Goal: Transaction & Acquisition: Purchase product/service

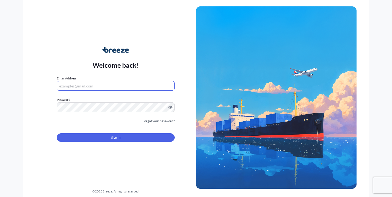
click at [86, 86] on input "Email Address" at bounding box center [116, 86] width 118 height 10
click at [88, 86] on input "Email Address" at bounding box center [116, 86] width 118 height 10
type input "[PERSON_NAME][EMAIL_ADDRESS][DOMAIN_NAME]"
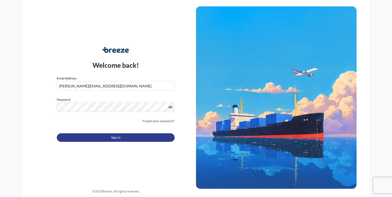
click at [100, 139] on button "Sign In" at bounding box center [116, 137] width 118 height 9
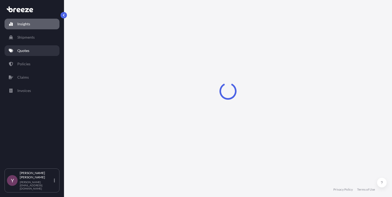
click at [29, 53] on p "Quotes" at bounding box center [23, 50] width 12 height 5
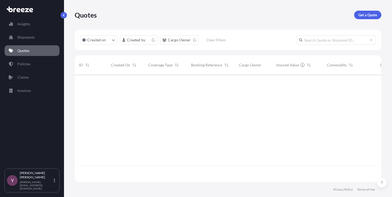
scroll to position [107, 303]
click at [364, 16] on p "Get a Quote" at bounding box center [368, 14] width 19 height 5
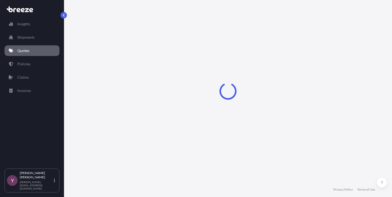
select select "Sea"
select select "1"
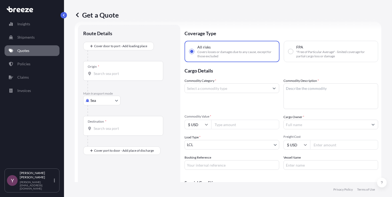
scroll to position [9, 0]
click at [96, 81] on div at bounding box center [126, 86] width 76 height 11
click at [96, 77] on div "Origin *" at bounding box center [123, 71] width 80 height 20
click at [96, 76] on input "Origin *" at bounding box center [125, 73] width 63 height 5
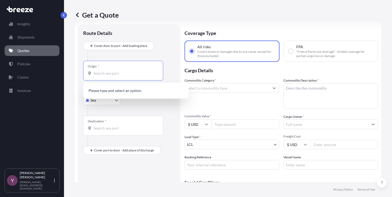
paste input "[STREET_ADDRESS]"
type input "[STREET_ADDRESS]"
click at [95, 101] on body "0 options available. Insights Shipments Quotes Policies Claims Invoices Y [PERS…" at bounding box center [196, 98] width 392 height 197
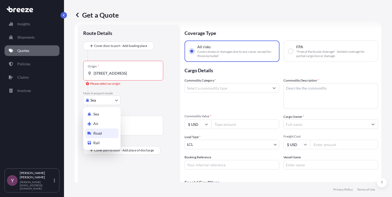
click at [98, 133] on span "Road" at bounding box center [97, 133] width 9 height 5
select select "Road"
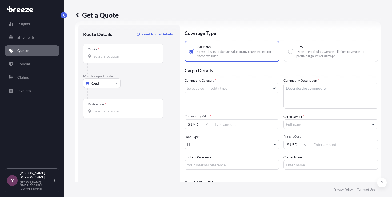
click at [111, 53] on div "Origin *" at bounding box center [123, 54] width 80 height 20
click at [111, 54] on input "Origin *" at bounding box center [125, 56] width 63 height 5
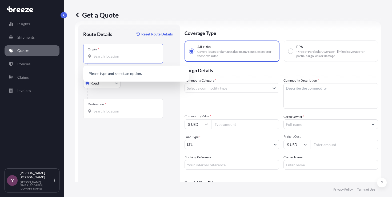
paste input "[STREET_ADDRESS]"
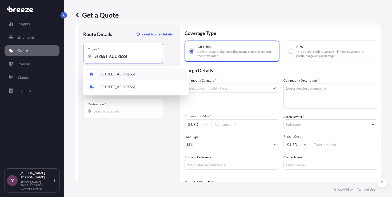
click at [124, 77] on div "[STREET_ADDRESS]" at bounding box center [135, 74] width 101 height 13
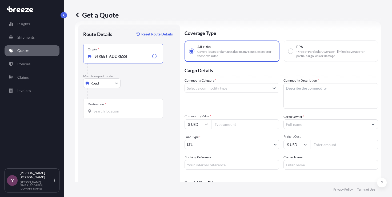
type input "[STREET_ADDRESS]"
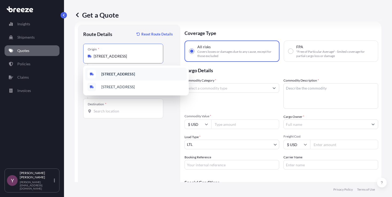
click at [128, 75] on b "[STREET_ADDRESS]" at bounding box center [118, 74] width 34 height 5
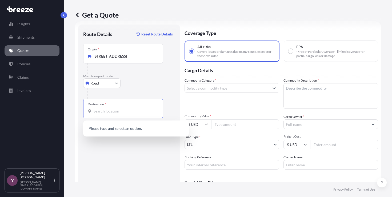
click at [121, 111] on input "Destination *" at bounding box center [125, 111] width 63 height 5
paste input "[STREET_ADDRESS]"
click at [129, 132] on div "[STREET_ADDRESS]" at bounding box center [135, 129] width 101 height 13
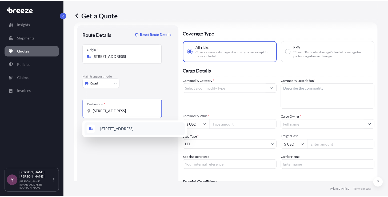
scroll to position [0, 15]
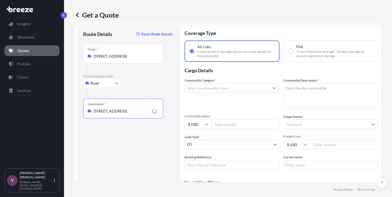
type input "[STREET_ADDRESS]"
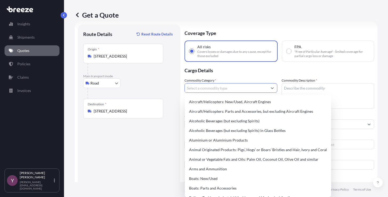
click at [217, 88] on input "Commodity Category *" at bounding box center [226, 88] width 83 height 10
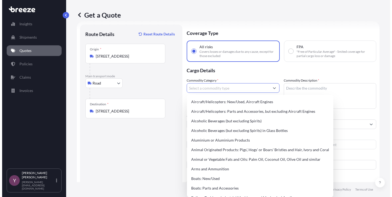
scroll to position [0, 0]
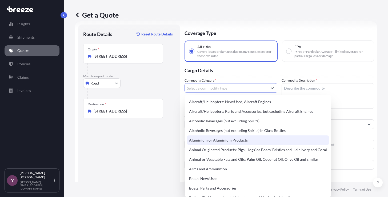
click at [212, 141] on div "Aluminium or Aluminium Products" at bounding box center [258, 141] width 142 height 10
type input "Aluminium or Aluminium Products"
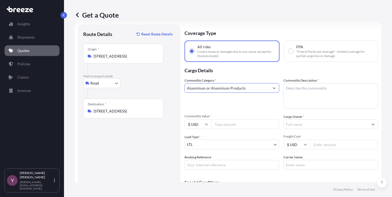
click at [296, 94] on textarea "Commodity Description *" at bounding box center [331, 96] width 95 height 26
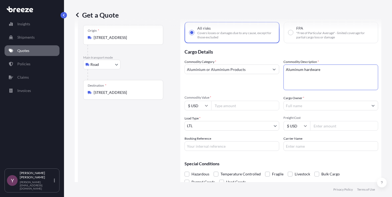
scroll to position [28, 0]
type textarea "Aluminum hardware"
click at [245, 104] on input "Commodity Value *" at bounding box center [245, 105] width 68 height 10
paste input "34"
type input "34000"
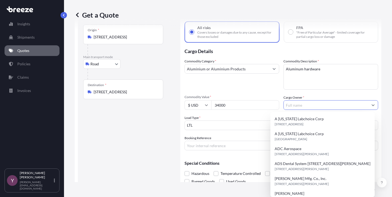
click at [289, 103] on input "Cargo Owner *" at bounding box center [326, 105] width 85 height 10
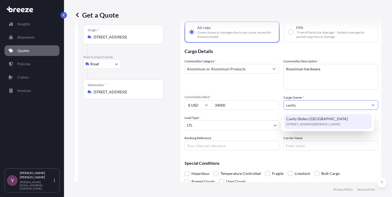
click at [322, 122] on span "[STREET_ADDRESS][PERSON_NAME]" at bounding box center [313, 124] width 54 height 5
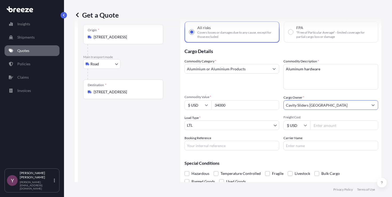
type input "Cavity Sliders [GEOGRAPHIC_DATA]"
click at [237, 145] on input "Booking Reference" at bounding box center [232, 146] width 95 height 10
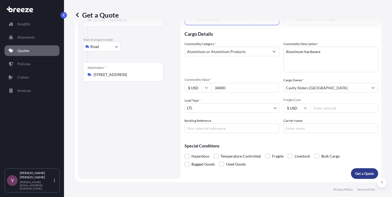
click at [357, 176] on p "Get a Quote" at bounding box center [365, 173] width 19 height 5
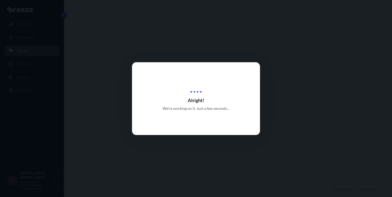
select select "Road"
select select "1"
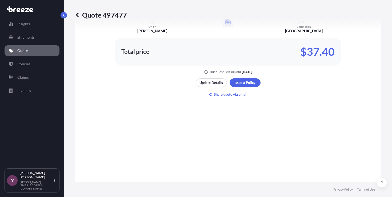
scroll to position [375, 0]
drag, startPoint x: 334, startPoint y: 54, endPoint x: 307, endPoint y: 54, distance: 27.2
click at [307, 54] on div "Total price $37.40" at bounding box center [228, 52] width 226 height 28
copy p "37.40"
click at [113, 13] on p "Quote 497477" at bounding box center [101, 15] width 52 height 9
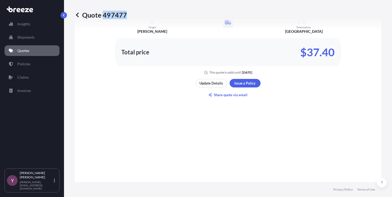
click at [113, 13] on p "Quote 497477" at bounding box center [101, 15] width 52 height 9
copy p "497477"
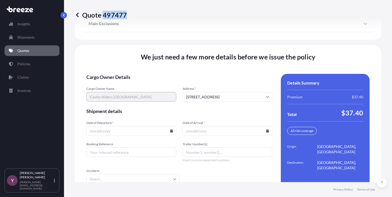
scroll to position [754, 0]
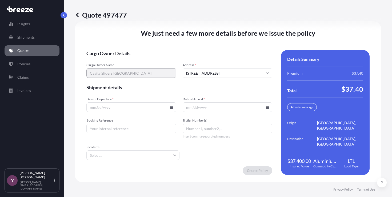
click at [170, 108] on icon at bounding box center [171, 107] width 3 height 3
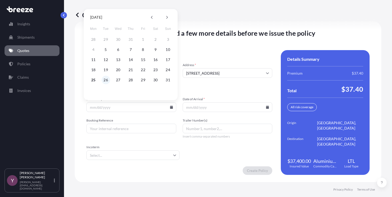
click at [107, 79] on button "26" at bounding box center [106, 80] width 9 height 9
type input "[DATE]"
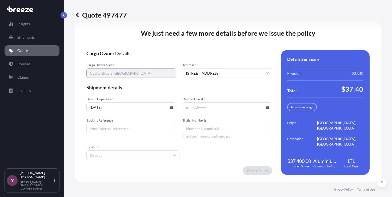
click at [266, 107] on icon at bounding box center [267, 107] width 3 height 3
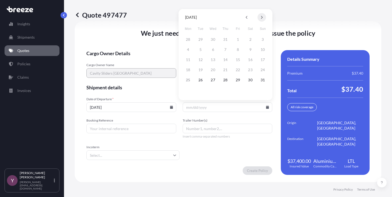
click at [262, 17] on icon at bounding box center [262, 17] width 2 height 3
click at [200, 39] on button "2" at bounding box center [200, 39] width 9 height 9
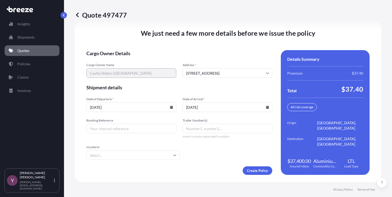
type input "[DATE]"
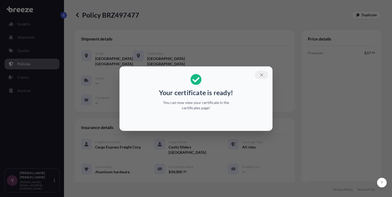
click at [262, 77] on icon "button" at bounding box center [261, 75] width 5 height 5
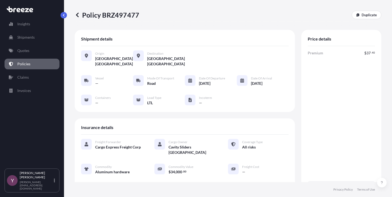
click at [124, 13] on p "Policy BRZ497477" at bounding box center [107, 15] width 65 height 9
copy p "BRZ497477"
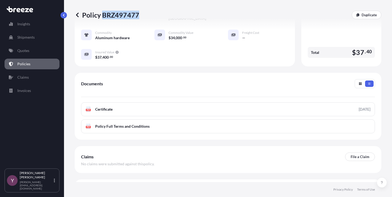
scroll to position [136, 0]
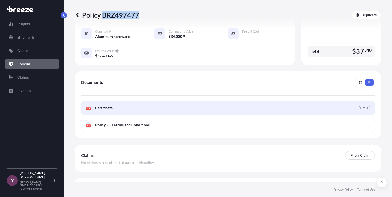
click at [131, 114] on link "PDF Certificate [DATE]" at bounding box center [228, 108] width 294 height 14
